Goal: Task Accomplishment & Management: Manage account settings

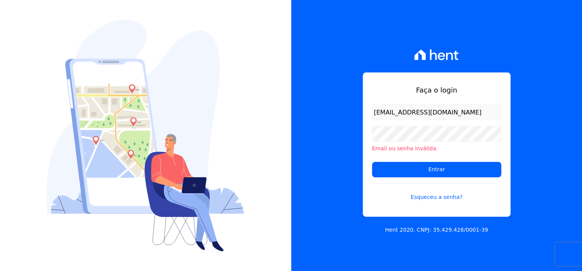
click at [470, 177] on form "dilayne@fronteimoveis.com.br Email ou senha inválida. Entrar Esqueceu a senha?" at bounding box center [436, 157] width 129 height 106
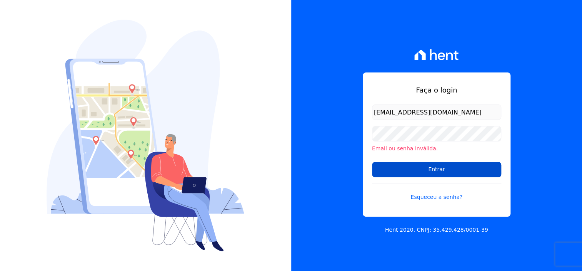
click at [466, 172] on input "Entrar" at bounding box center [436, 169] width 129 height 15
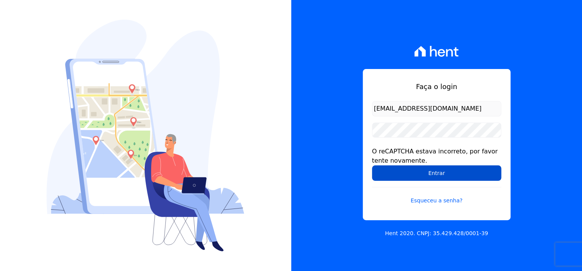
click at [454, 174] on input "Entrar" at bounding box center [436, 172] width 129 height 15
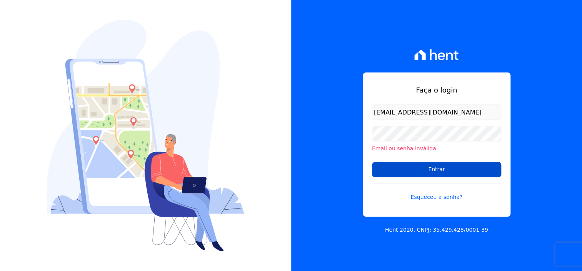
click at [443, 172] on input "Entrar" at bounding box center [436, 169] width 129 height 15
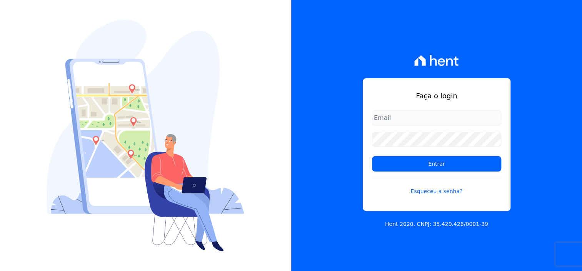
click at [403, 117] on input "email" at bounding box center [436, 117] width 129 height 15
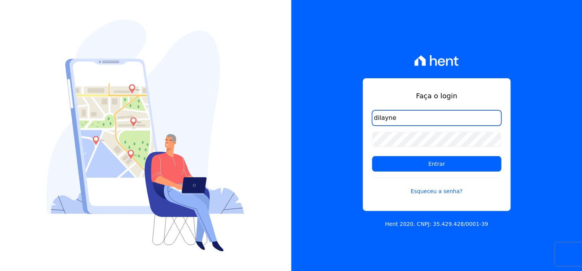
drag, startPoint x: 413, startPoint y: 122, endPoint x: 408, endPoint y: 120, distance: 5.9
click at [413, 122] on input "dilayne" at bounding box center [436, 117] width 129 height 15
drag, startPoint x: 408, startPoint y: 120, endPoint x: 298, endPoint y: 106, distance: 110.6
click at [298, 106] on div "Faça o login dilayne Entrar Esqueceu a senha? Hent 2020. CNPJ: 35.429.428/0001-…" at bounding box center [436, 135] width 291 height 271
type input "[EMAIL_ADDRESS][DOMAIN_NAME]"
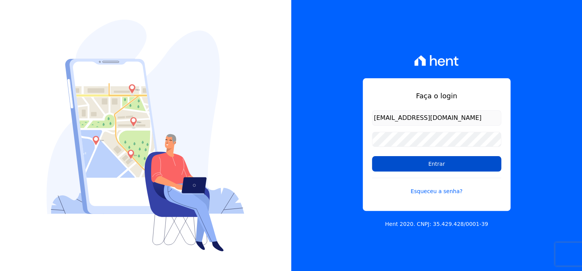
click at [449, 164] on input "Entrar" at bounding box center [436, 163] width 129 height 15
